Goal: Navigation & Orientation: Find specific page/section

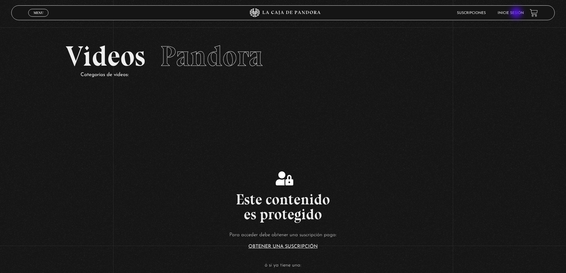
click at [517, 13] on link "Inicie sesión" at bounding box center [511, 13] width 26 height 4
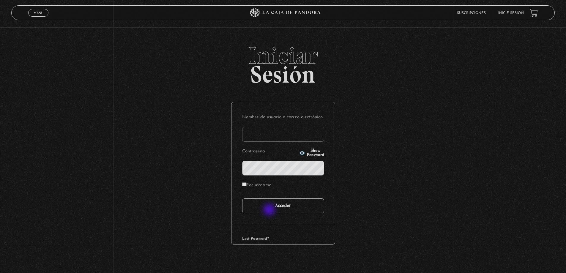
type input "[PERSON_NAME]"
click at [270, 211] on input "Acceder" at bounding box center [283, 206] width 82 height 15
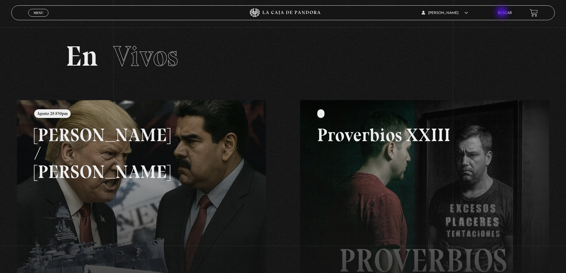
click at [503, 13] on link "Buscar" at bounding box center [505, 13] width 14 height 4
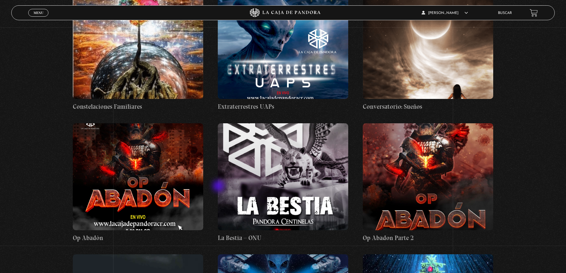
scroll to position [6390, 0]
click at [142, 124] on figure at bounding box center [138, 177] width 130 height 107
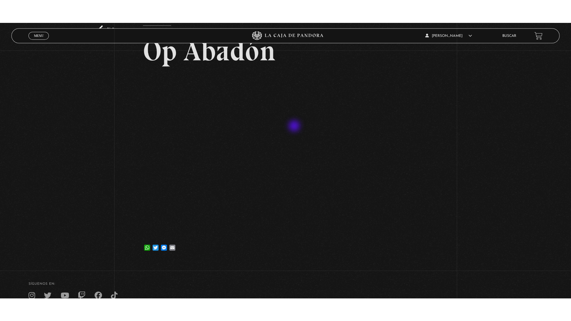
scroll to position [59, 0]
